Goal: Information Seeking & Learning: Compare options

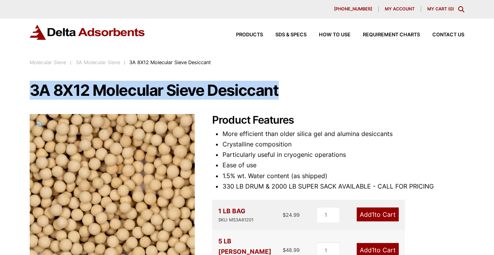
drag, startPoint x: 282, startPoint y: 90, endPoint x: 13, endPoint y: 89, distance: 269.7
copy h1 "3A 8X12 Molecular Sieve Desiccant"
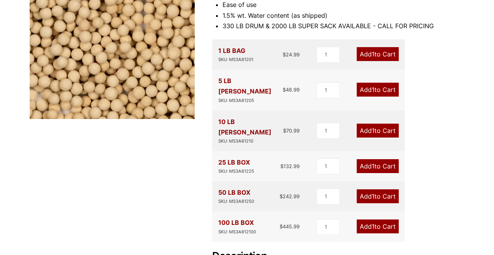
scroll to position [170, 0]
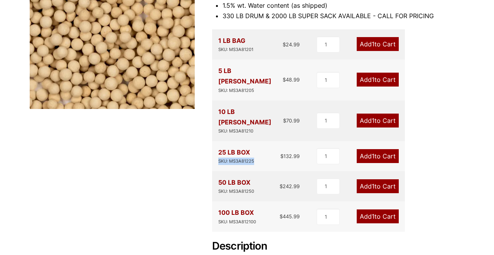
drag, startPoint x: 255, startPoint y: 140, endPoint x: 220, endPoint y: 142, distance: 35.2
click at [220, 147] on div "25 LB BOX SKU: MS3A81225 $ 132.99" at bounding box center [258, 156] width 81 height 18
copy div "SKU: MS3A81225"
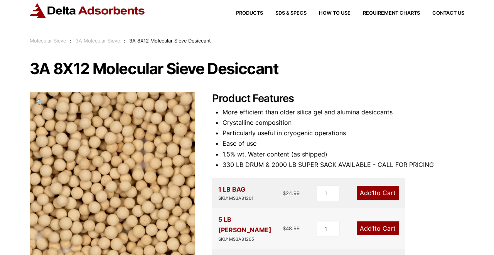
scroll to position [0, 0]
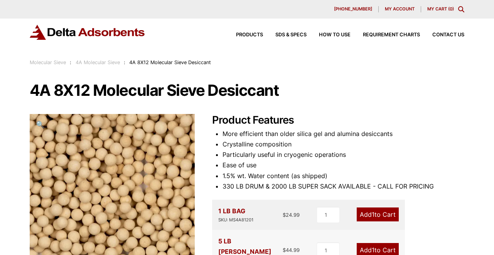
click at [278, 89] on h1 "4A 8X12 Molecular Sieve Desiccant" at bounding box center [247, 90] width 435 height 16
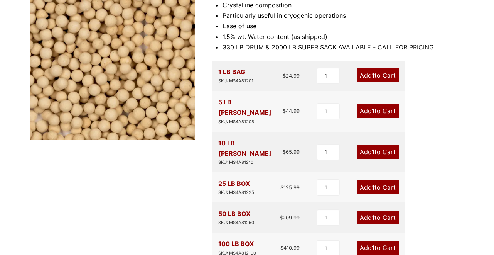
scroll to position [156, 0]
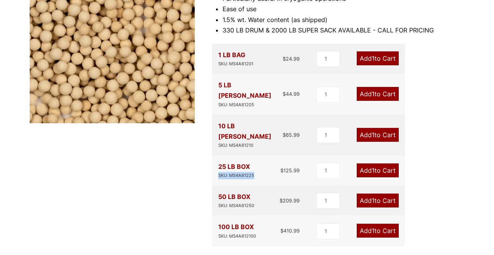
drag, startPoint x: 255, startPoint y: 152, endPoint x: 219, endPoint y: 155, distance: 35.6
click at [219, 161] on div "25 LB BOX SKU: MS4A81225 $ 125.99" at bounding box center [258, 170] width 81 height 18
copy div "SKU: MS4A81225"
